Goal: Transaction & Acquisition: Obtain resource

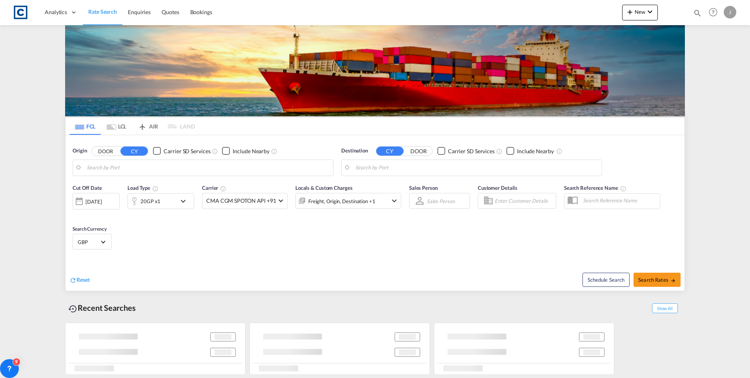
type input "GB-L13, [GEOGRAPHIC_DATA]"
type input "[GEOGRAPHIC_DATA], [GEOGRAPHIC_DATA]"
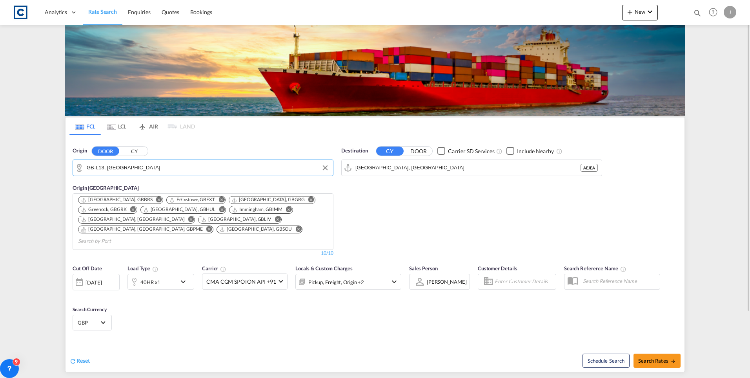
click at [148, 173] on input "GB-L13, [GEOGRAPHIC_DATA]" at bounding box center [208, 168] width 243 height 12
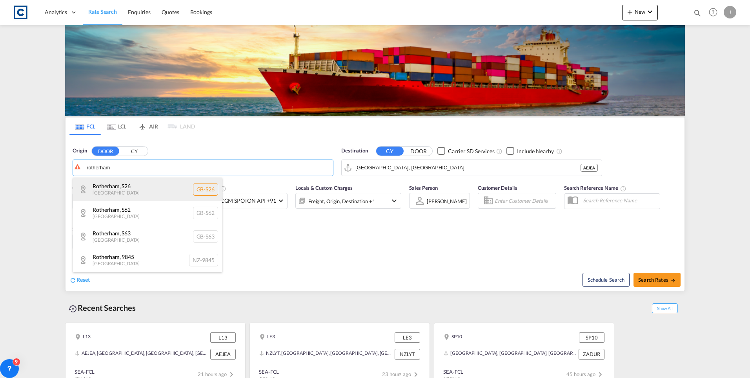
click at [119, 192] on div "Rotherham , S26 [GEOGRAPHIC_DATA] [GEOGRAPHIC_DATA]-S26" at bounding box center [147, 189] width 149 height 24
type input "GB-S26, [GEOGRAPHIC_DATA]"
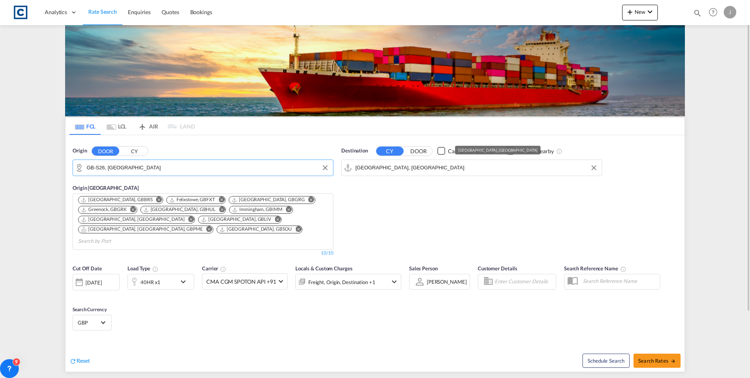
click at [409, 168] on input "[GEOGRAPHIC_DATA], [GEOGRAPHIC_DATA]" at bounding box center [477, 168] width 243 height 12
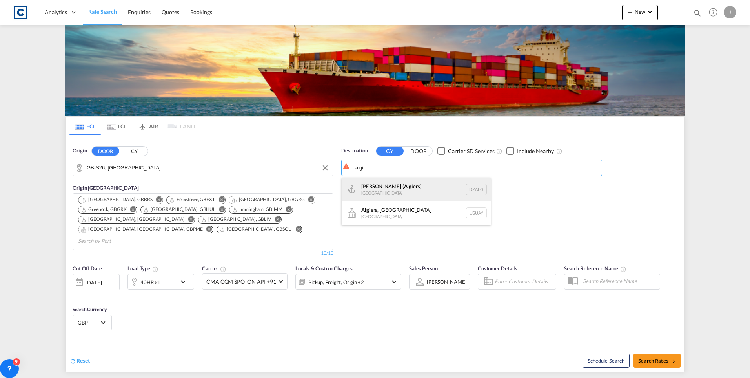
click at [433, 190] on div "[PERSON_NAME] ( Algi ers) [GEOGRAPHIC_DATA] [GEOGRAPHIC_DATA]" at bounding box center [416, 189] width 149 height 24
type input "[GEOGRAPHIC_DATA] ([GEOGRAPHIC_DATA]), DZALG"
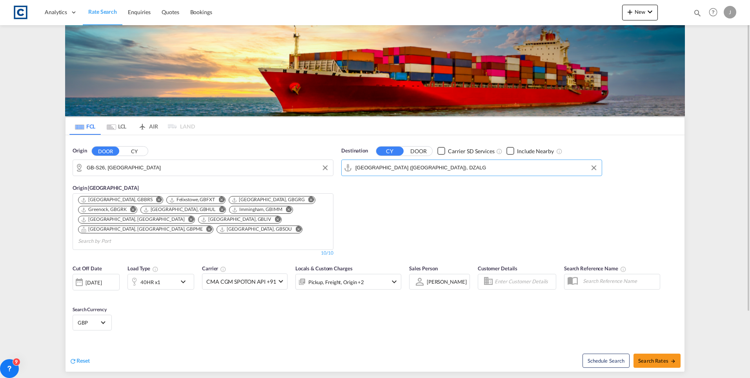
scroll to position [80, 0]
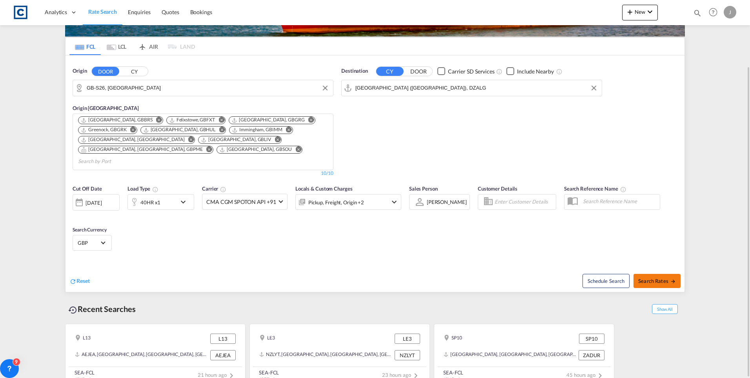
click at [648, 277] on span "Search Rates" at bounding box center [658, 280] width 38 height 6
type input "S26 to DZALG / [DATE]"
